Goal: Leave review/rating: Share an evaluation or opinion about a product, service, or content

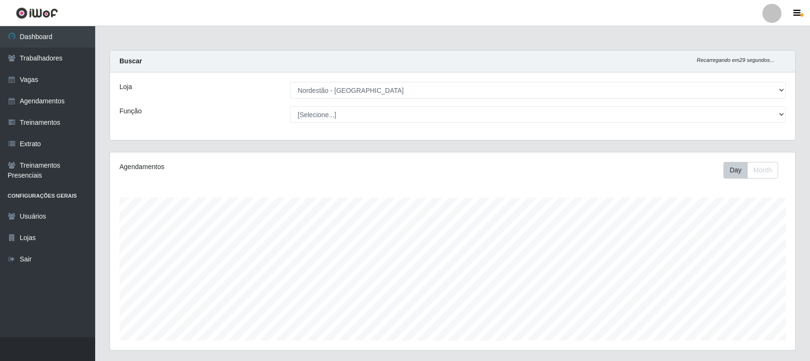
select select "420"
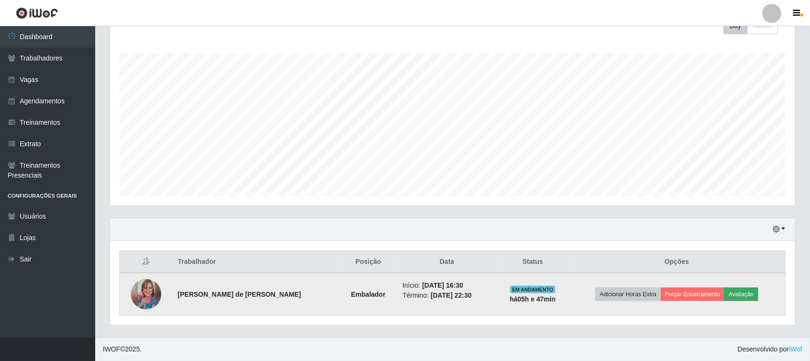
click at [736, 293] on button "Avaliação" at bounding box center [742, 294] width 34 height 13
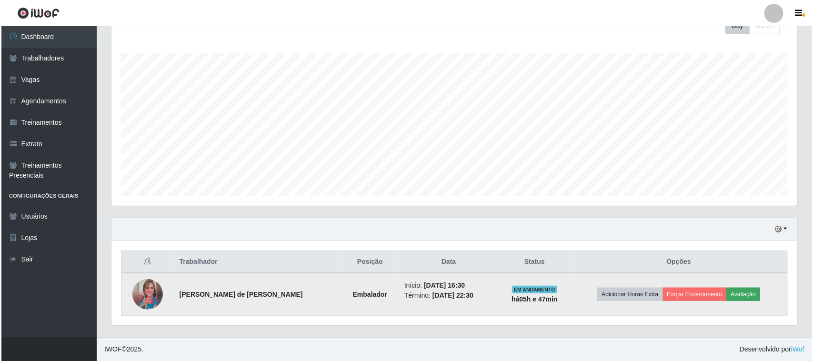
scroll to position [198, 679]
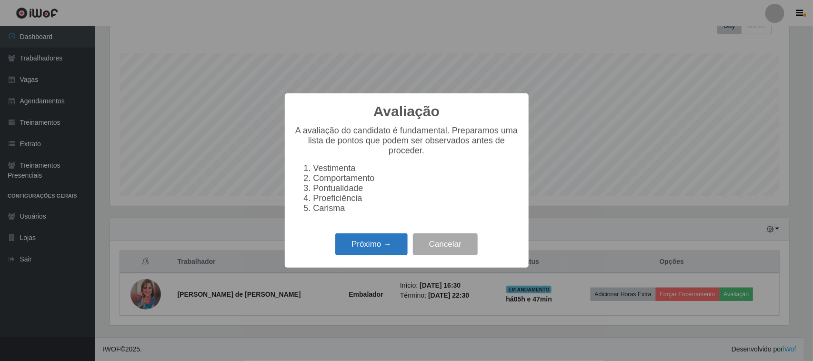
click at [370, 244] on button "Próximo →" at bounding box center [371, 244] width 72 height 22
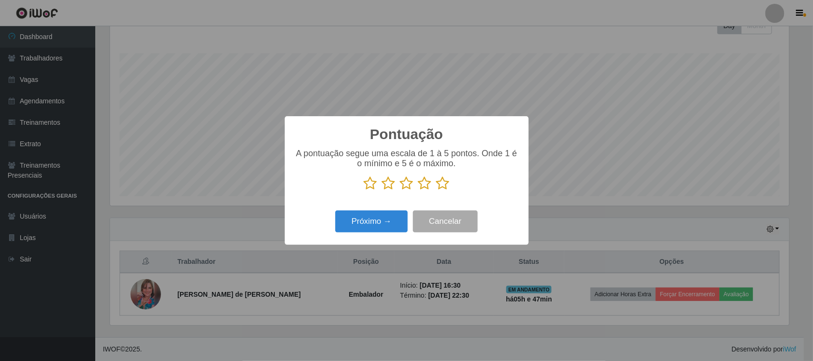
scroll to position [476002, 475520]
click at [443, 182] on icon at bounding box center [442, 183] width 13 height 14
click at [436, 190] on input "radio" at bounding box center [436, 190] width 0 height 0
click at [386, 218] on button "Próximo →" at bounding box center [371, 221] width 72 height 22
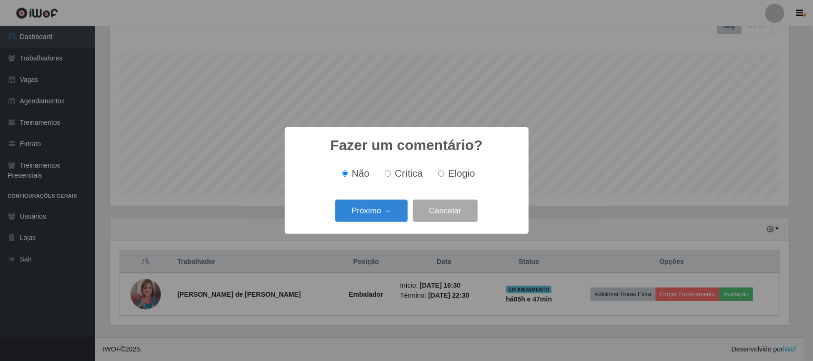
click at [455, 178] on span "Elogio" at bounding box center [461, 173] width 27 height 10
click at [444, 177] on input "Elogio" at bounding box center [441, 173] width 6 height 6
radio input "true"
click at [386, 205] on button "Próximo →" at bounding box center [371, 211] width 72 height 22
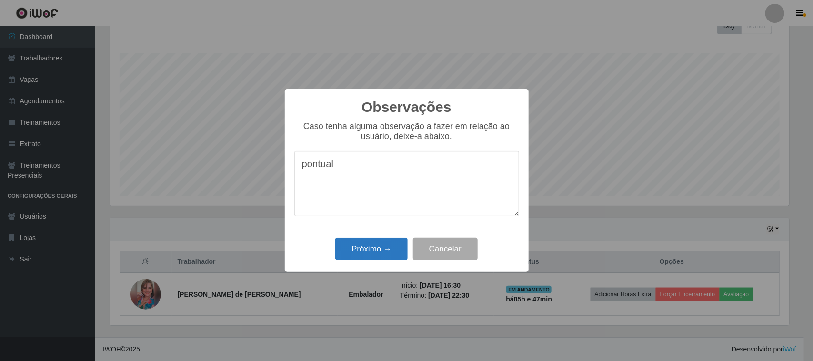
type textarea "pontual"
click at [388, 254] on button "Próximo →" at bounding box center [371, 249] width 72 height 22
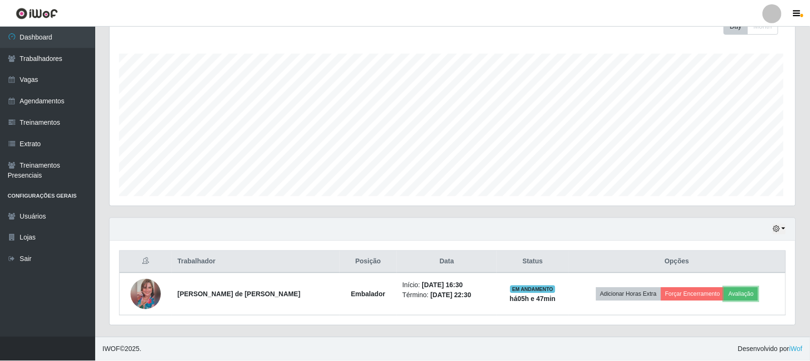
scroll to position [198, 686]
click at [782, 227] on button "button" at bounding box center [779, 229] width 13 height 11
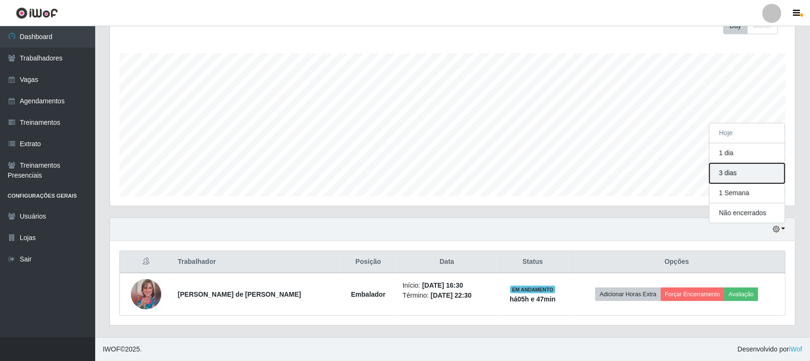
click at [743, 172] on button "3 dias" at bounding box center [747, 173] width 75 height 20
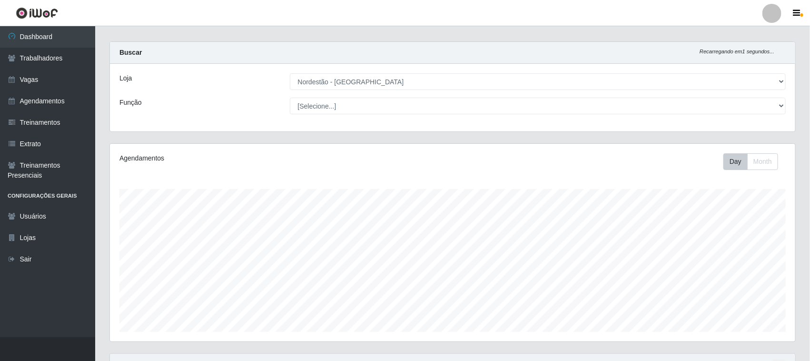
scroll to position [0, 0]
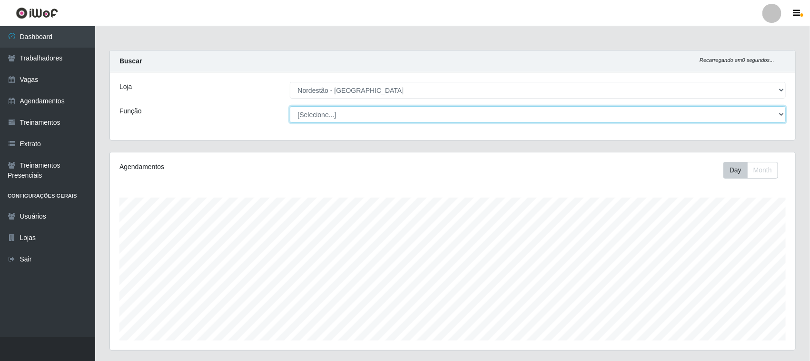
click at [782, 113] on select "[Selecione...] Balconista de Padaria Balconista de Padaria + Balconista de Pada…" at bounding box center [538, 114] width 497 height 17
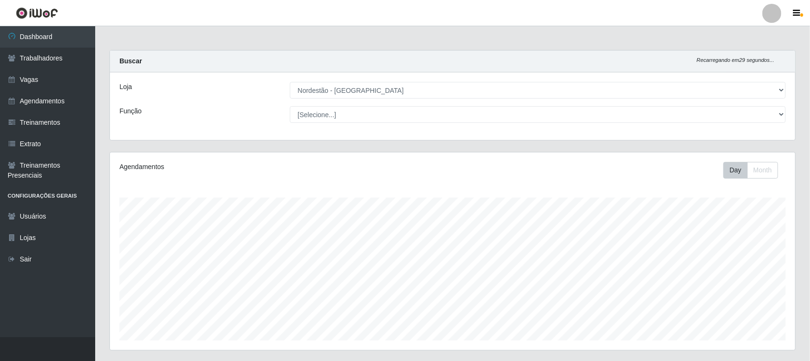
click at [599, 66] on div "Buscar Recarregando em 29 segundos..." at bounding box center [453, 61] width 686 height 22
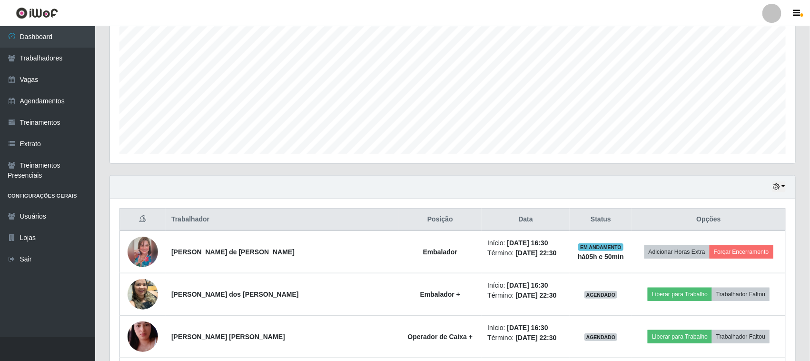
scroll to position [298, 0]
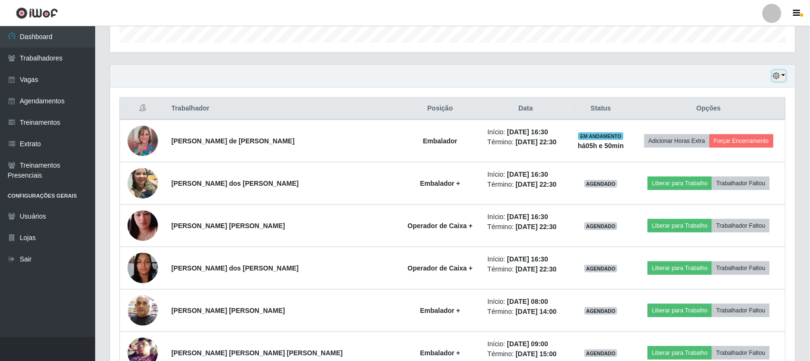
click at [781, 77] on button "button" at bounding box center [779, 75] width 13 height 11
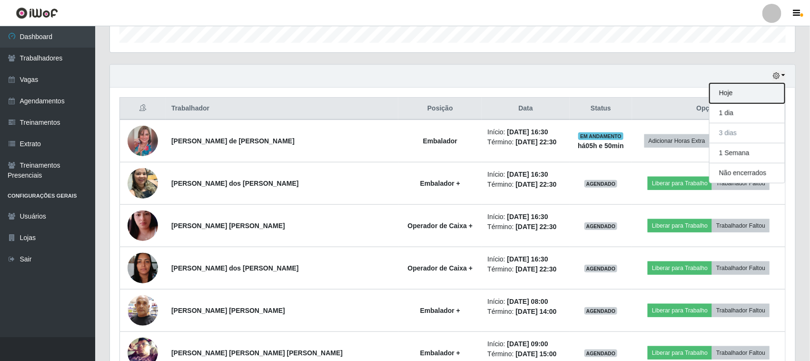
click at [751, 96] on button "Hoje" at bounding box center [747, 93] width 75 height 20
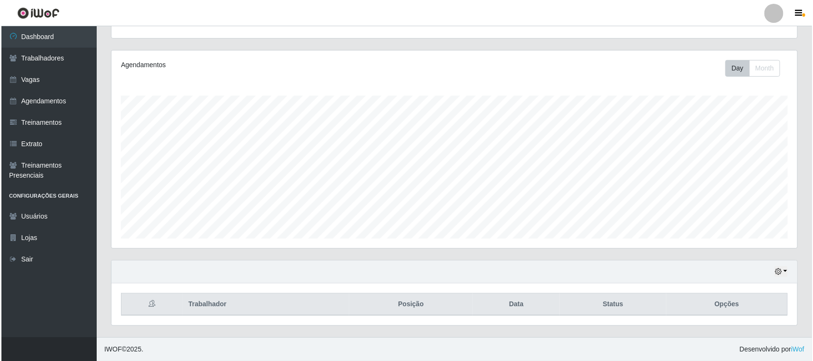
scroll to position [145, 0]
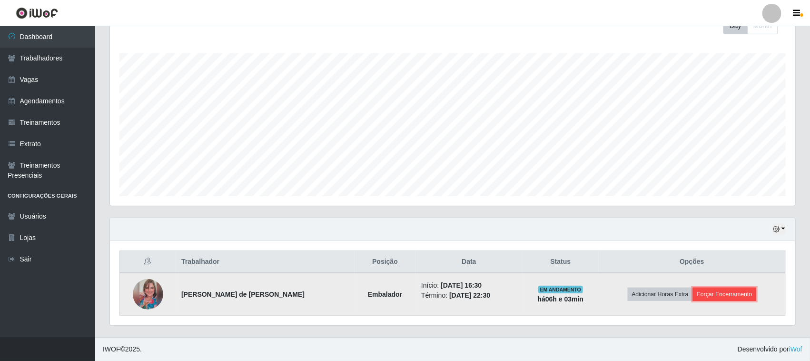
click at [750, 288] on button "Forçar Encerramento" at bounding box center [725, 294] width 64 height 13
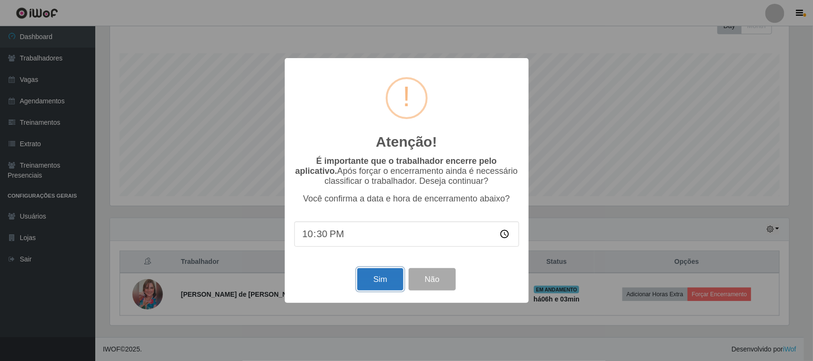
click at [361, 287] on button "Sim" at bounding box center [380, 279] width 46 height 22
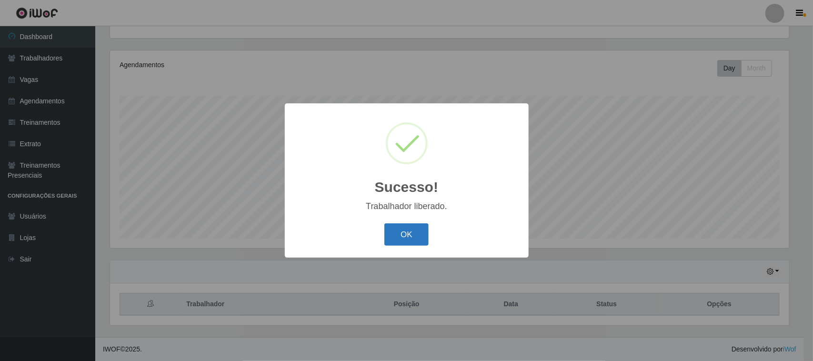
click at [413, 234] on button "OK" at bounding box center [406, 234] width 44 height 22
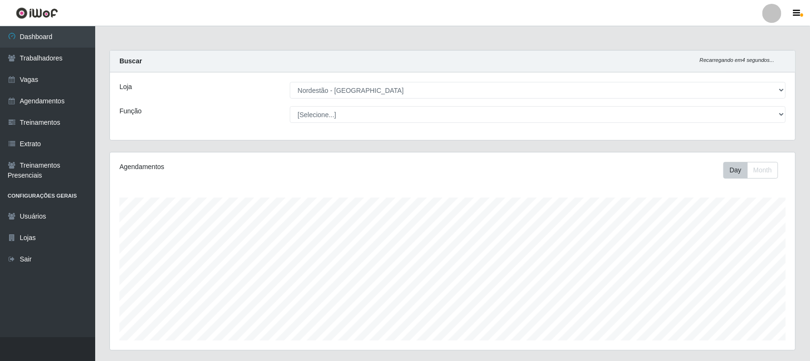
scroll to position [103, 0]
